Goal: Find contact information: Find contact information

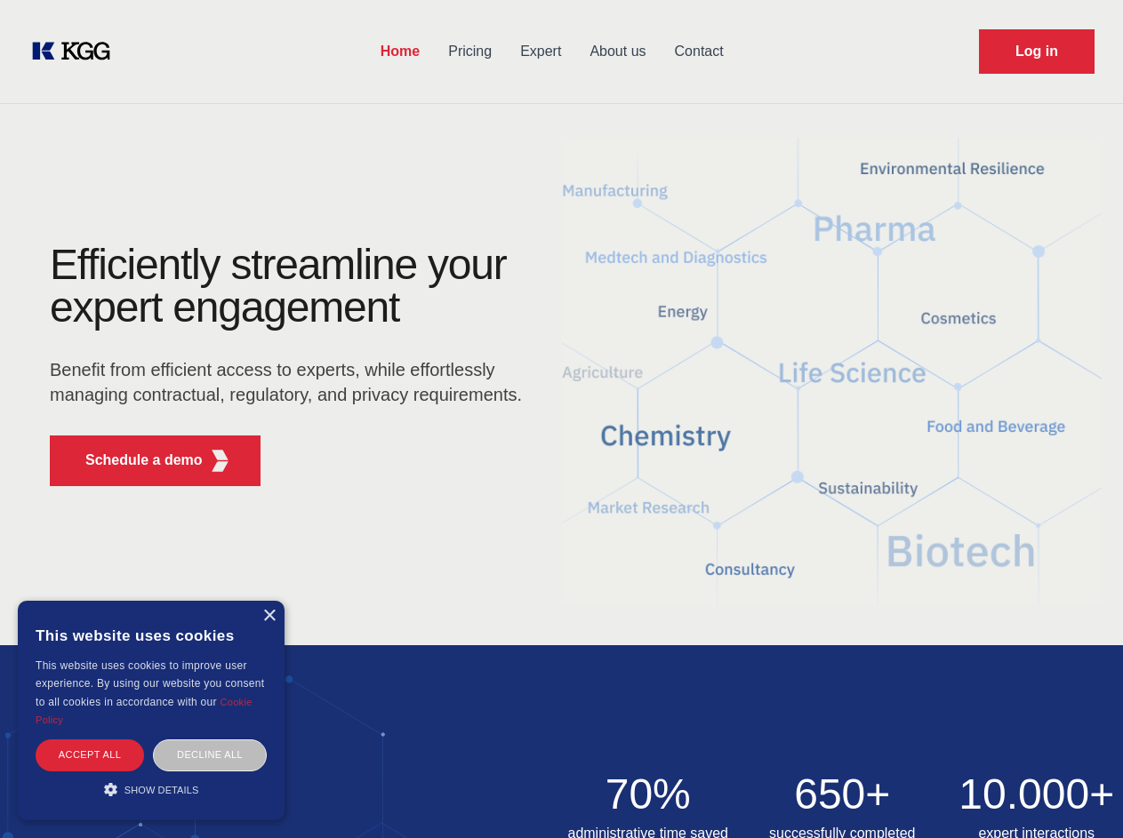
click at [561, 419] on div "Efficiently streamline your expert engagement Benefit from efficient access to …" at bounding box center [291, 372] width 541 height 257
click at [133, 461] on p "Schedule a demo" at bounding box center [143, 460] width 117 height 21
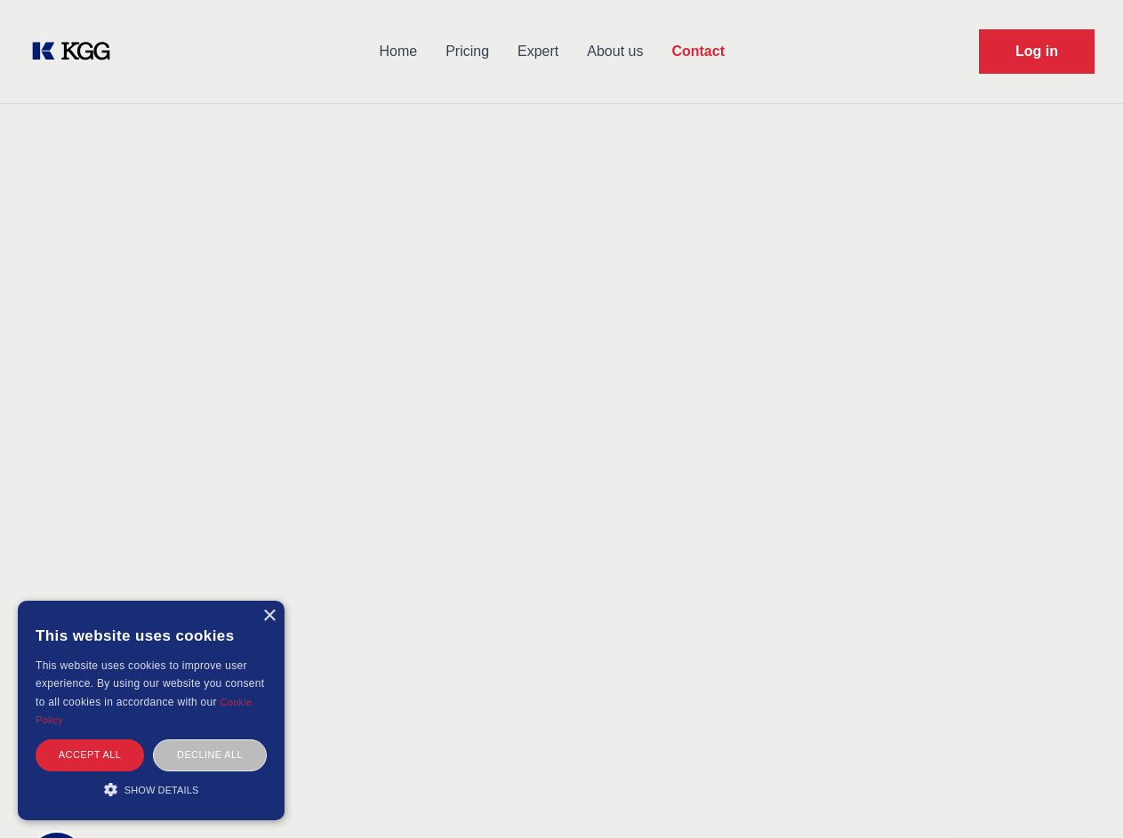
click at [268, 616] on div "× This website uses cookies This website uses cookies to improve user experienc…" at bounding box center [151, 711] width 267 height 220
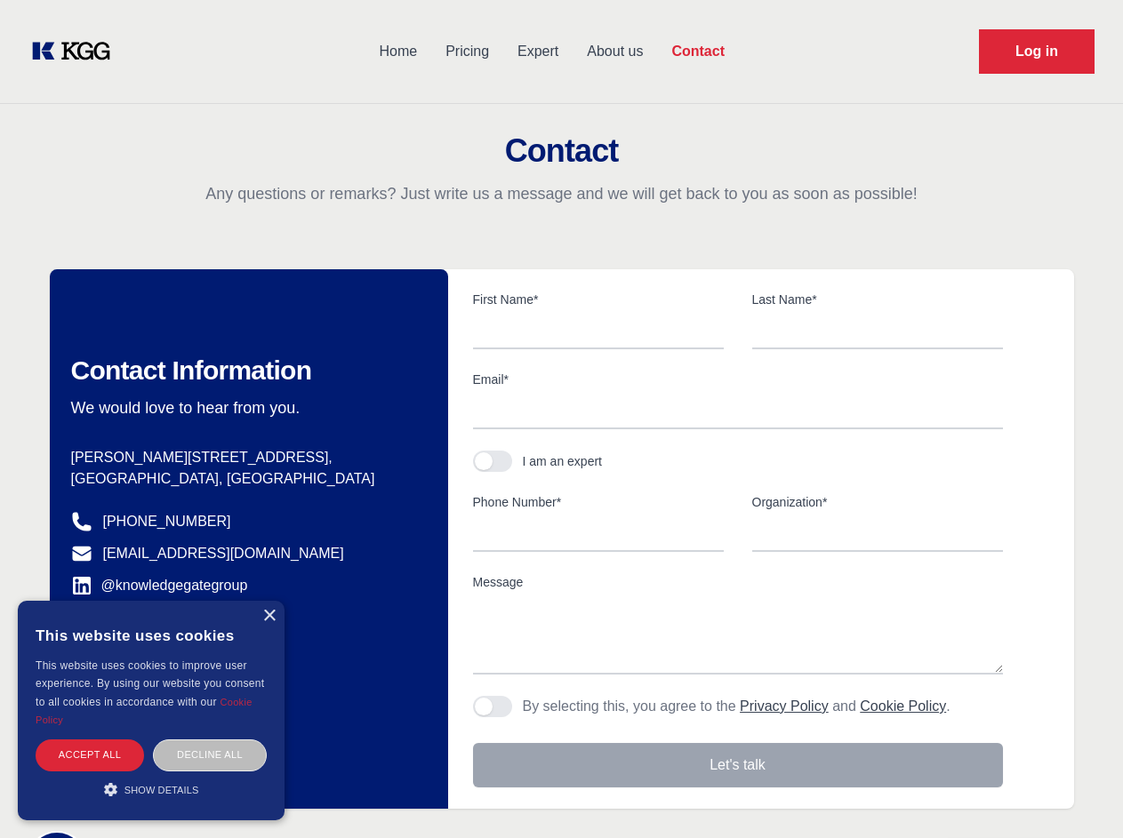
click at [90, 755] on div "Accept all" at bounding box center [90, 755] width 108 height 31
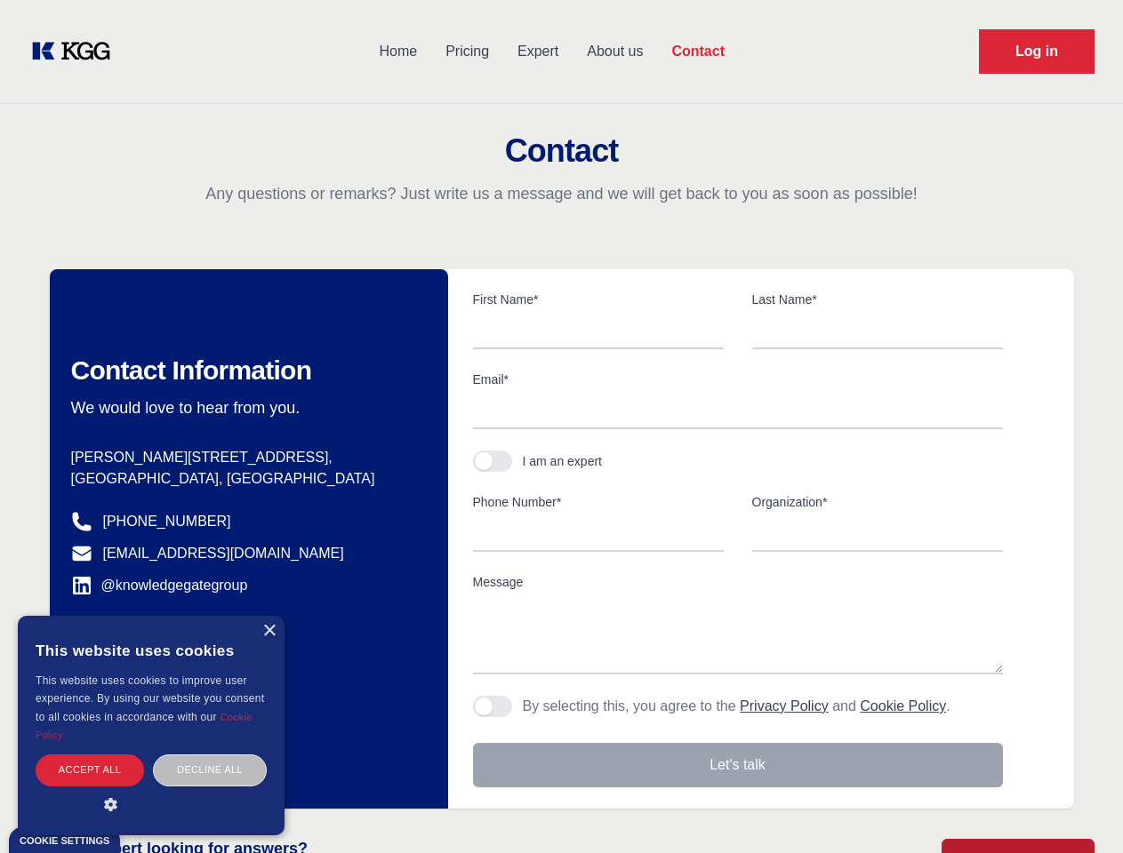
click at [210, 755] on div "Decline all" at bounding box center [210, 770] width 114 height 31
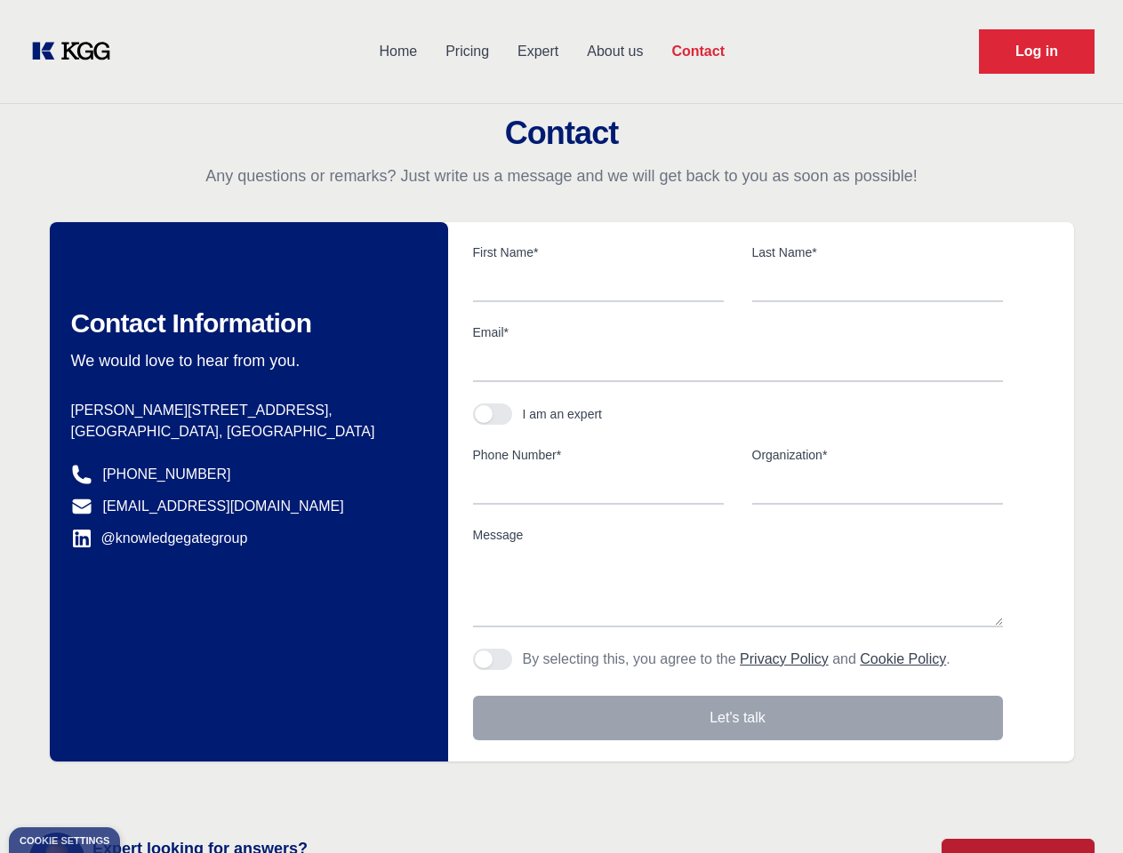
click at [151, 789] on main "Contact Any questions or remarks? Just write us a message and we will get back …" at bounding box center [561, 462] width 1123 height 925
